Goal: Navigation & Orientation: Go to known website

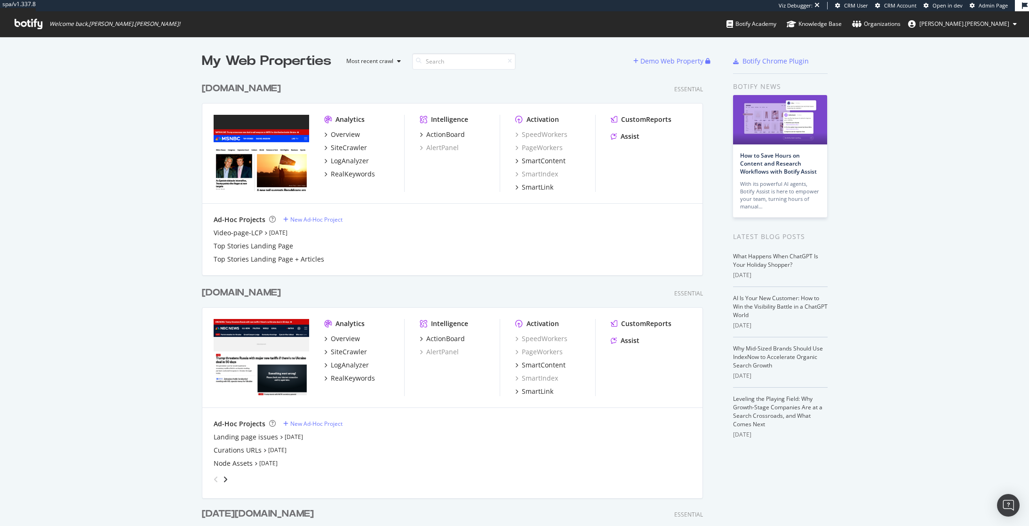
scroll to position [519, 1015]
